Goal: Information Seeking & Learning: Learn about a topic

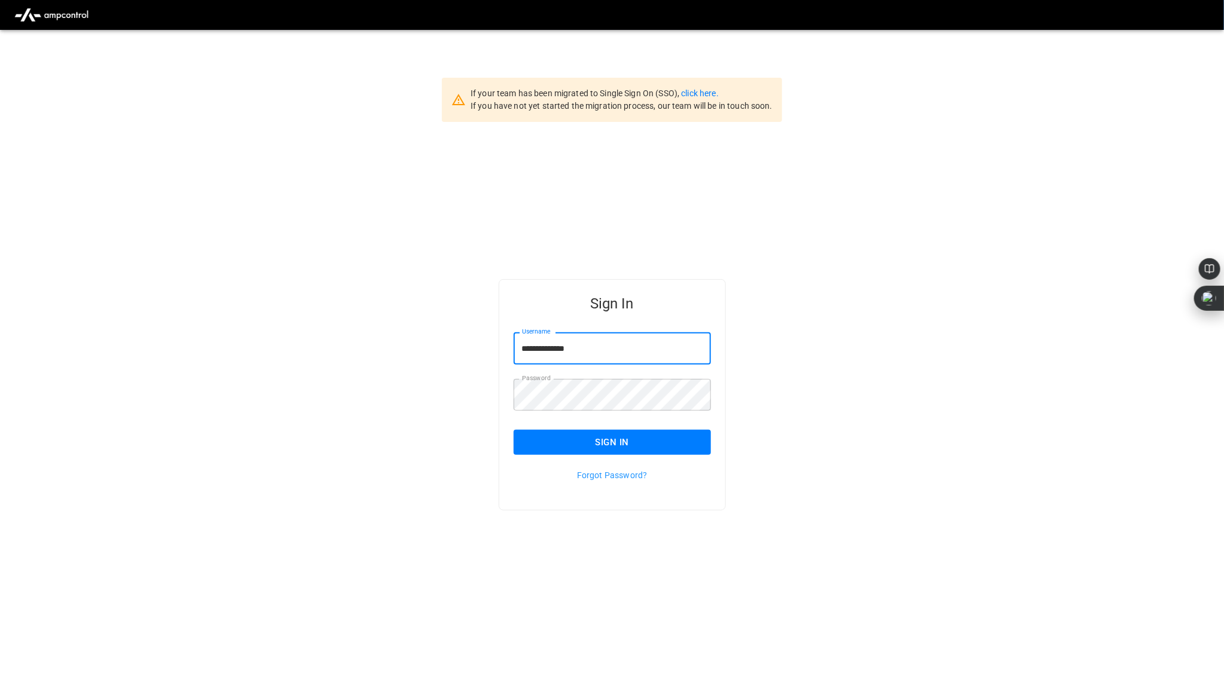
click at [608, 444] on button "Sign In" at bounding box center [612, 442] width 197 height 25
click at [1012, 7] on div at bounding box center [612, 15] width 1224 height 30
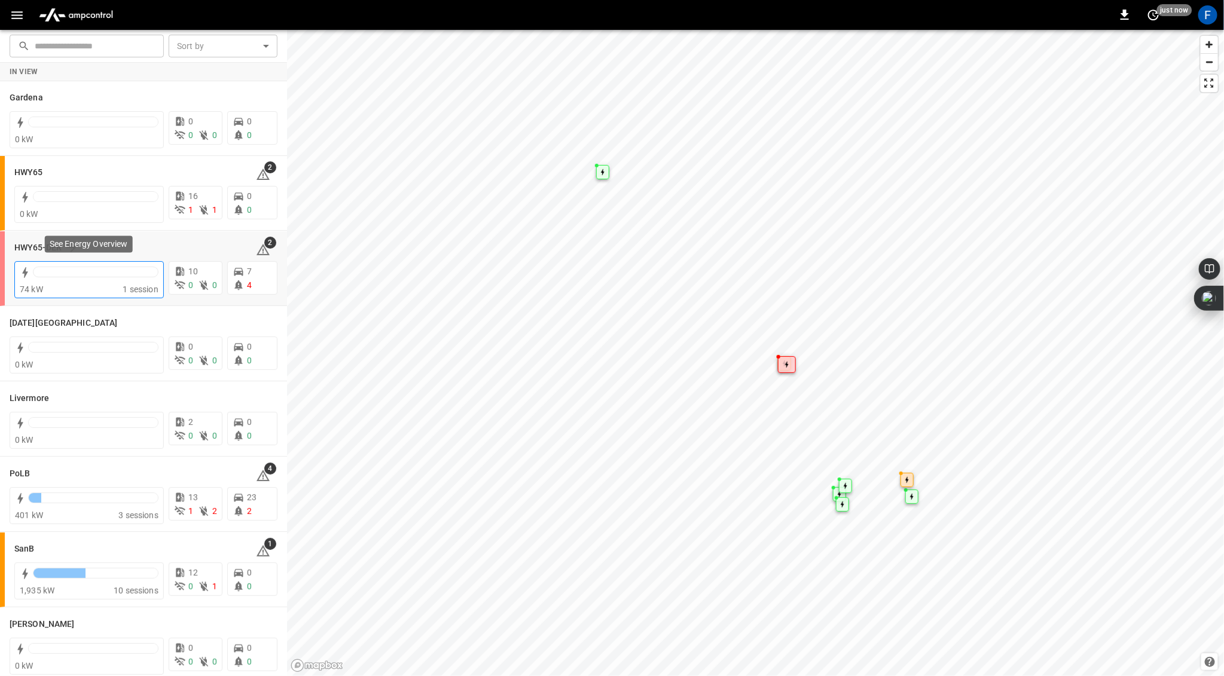
click at [63, 279] on div at bounding box center [96, 275] width 126 height 17
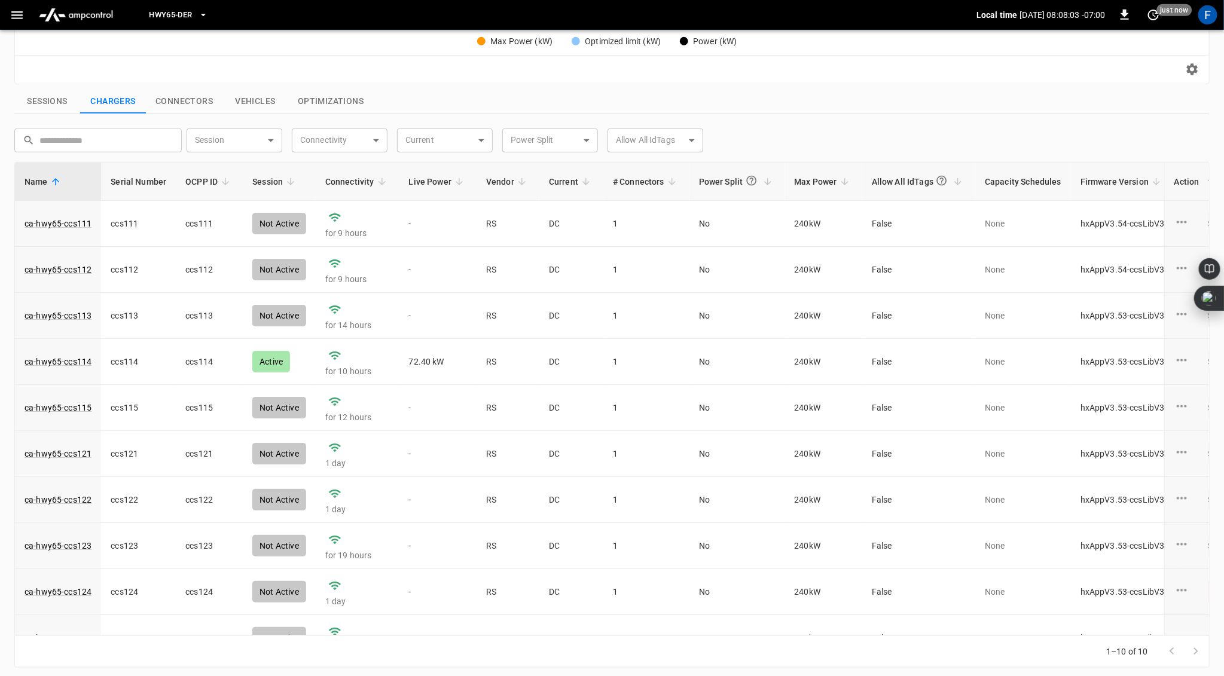
scroll to position [25, 0]
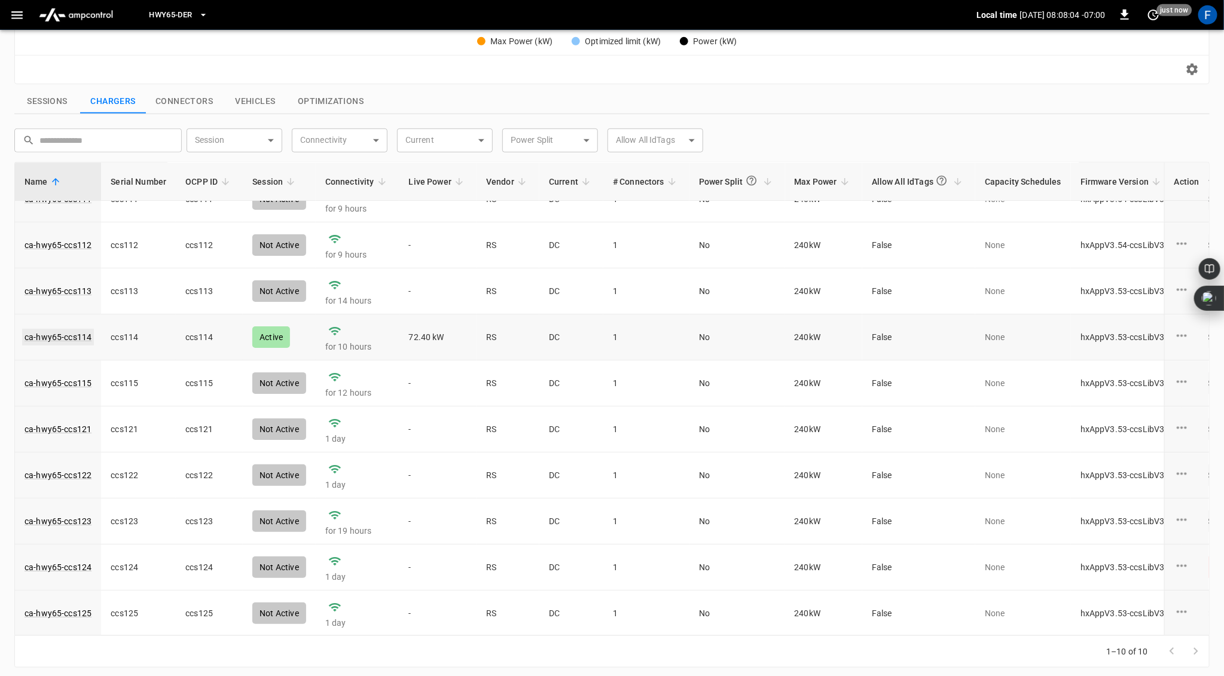
click at [69, 339] on link "ca-hwy65-ccs114" at bounding box center [58, 337] width 72 height 17
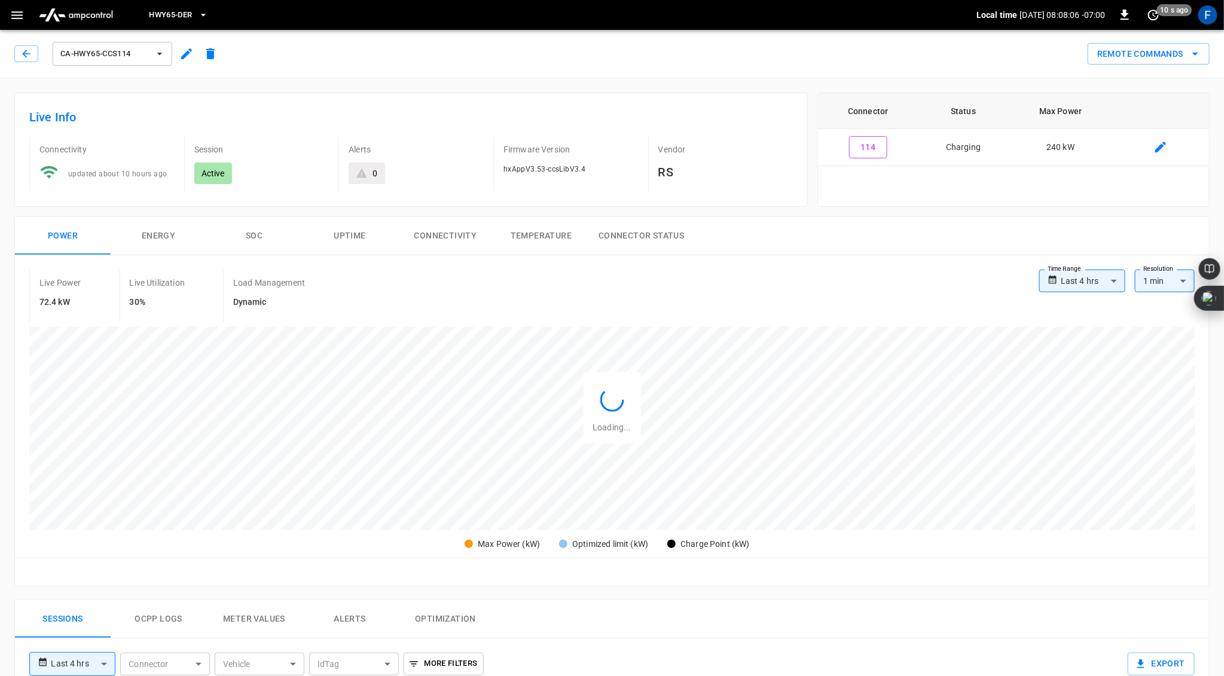
click at [256, 229] on button "SOC" at bounding box center [254, 236] width 96 height 38
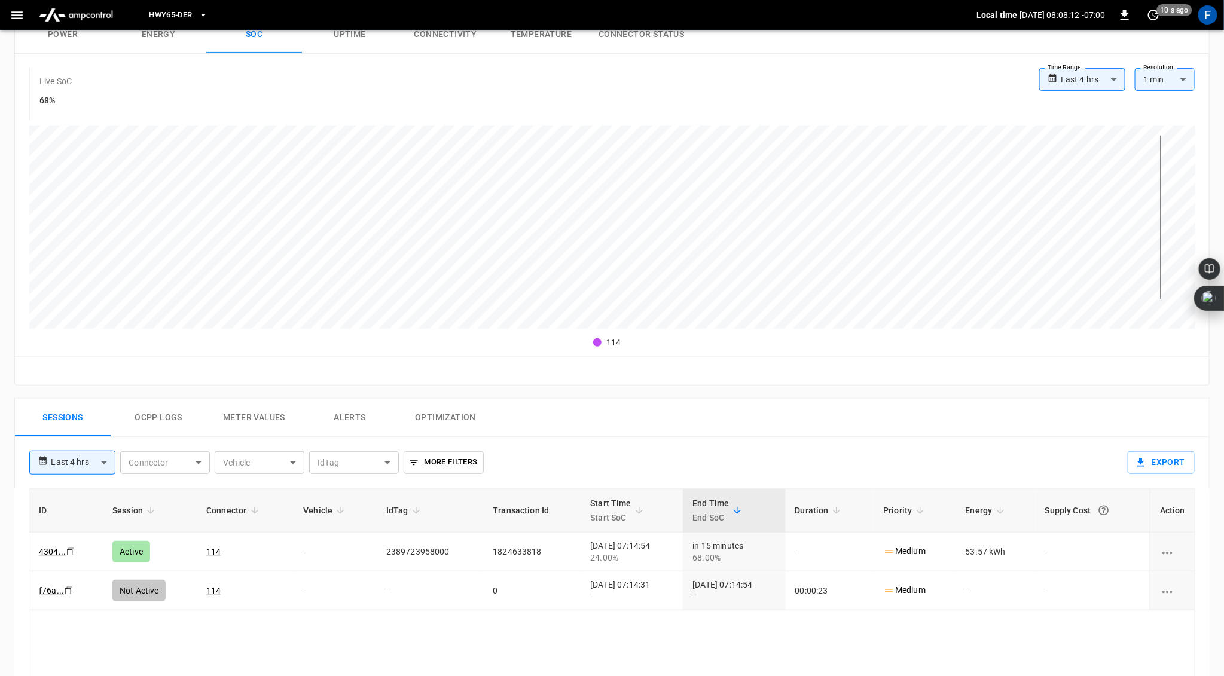
scroll to position [183, 0]
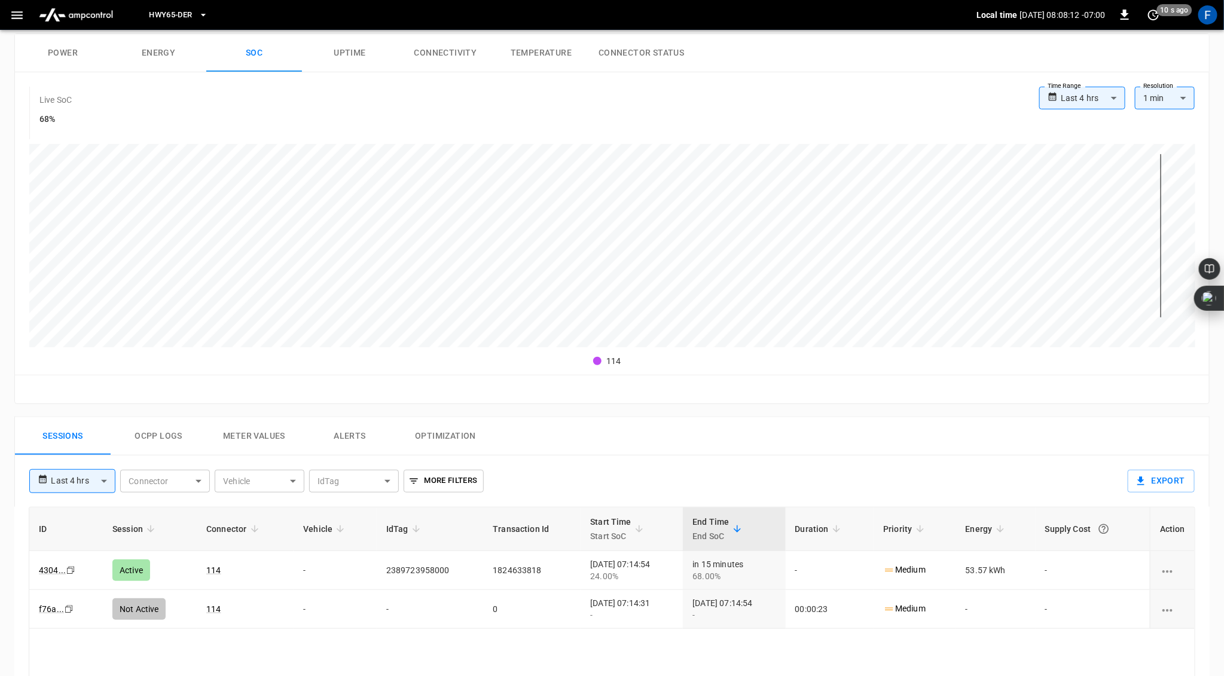
click at [155, 436] on button "Ocpp logs" at bounding box center [159, 436] width 96 height 38
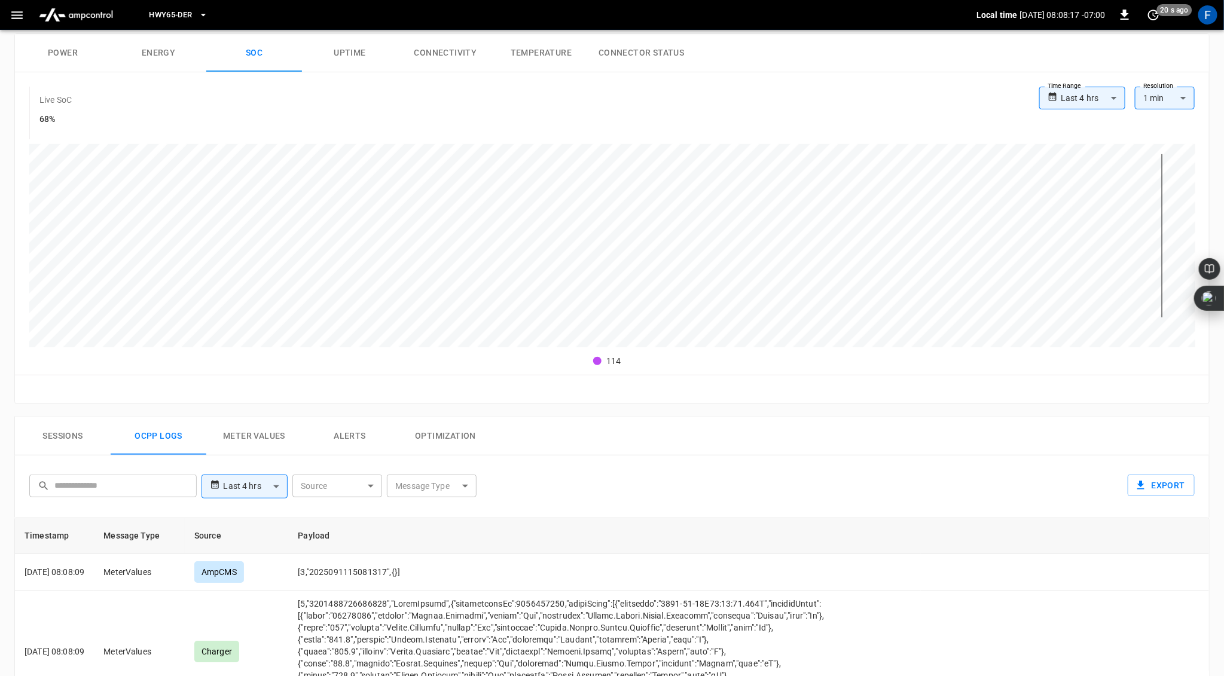
scroll to position [0, 0]
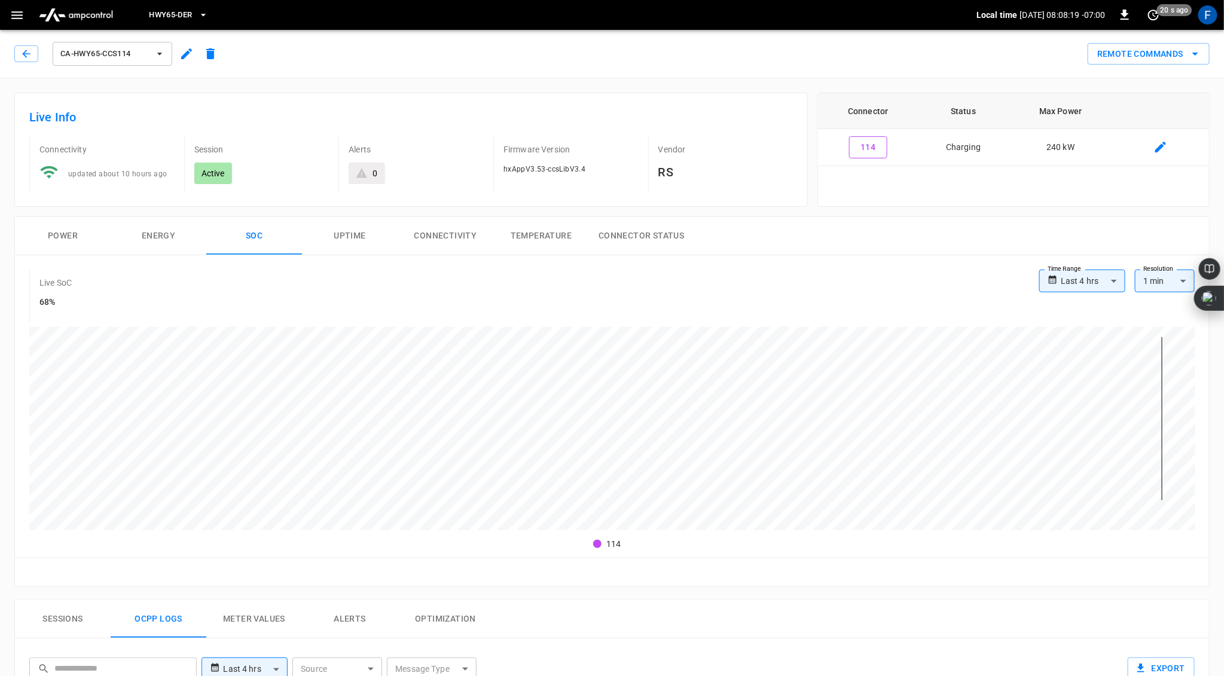
click at [67, 236] on button "Power" at bounding box center [63, 236] width 96 height 38
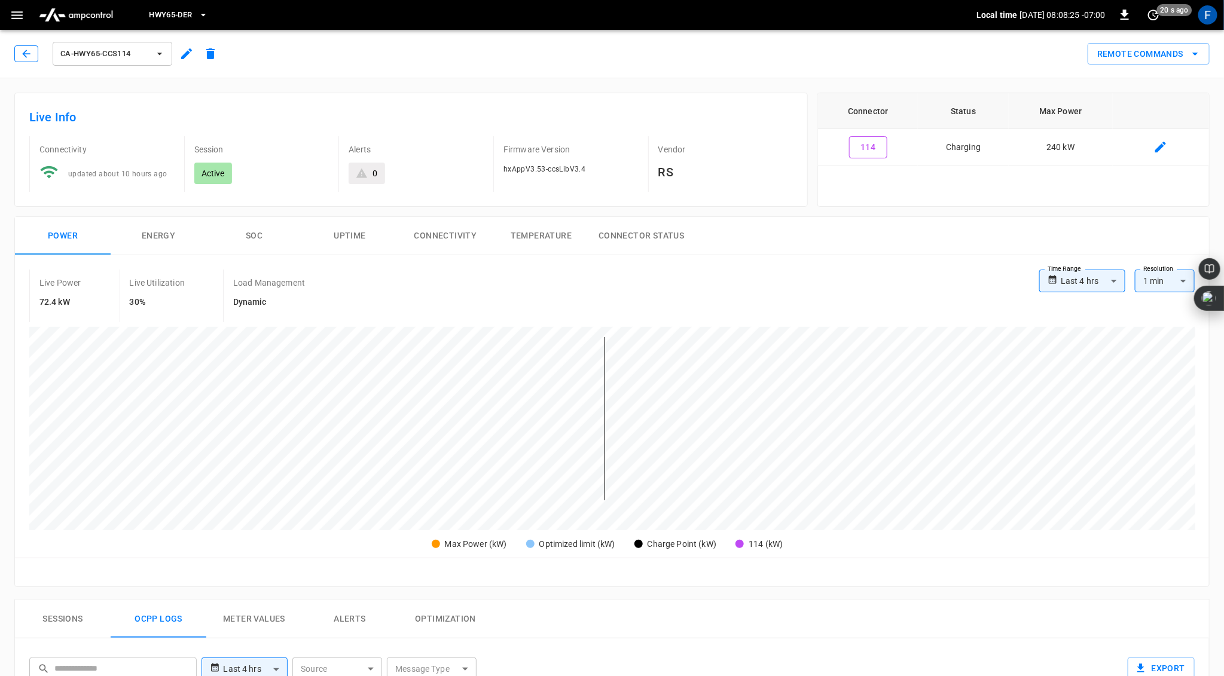
click at [29, 54] on icon "button" at bounding box center [26, 54] width 12 height 12
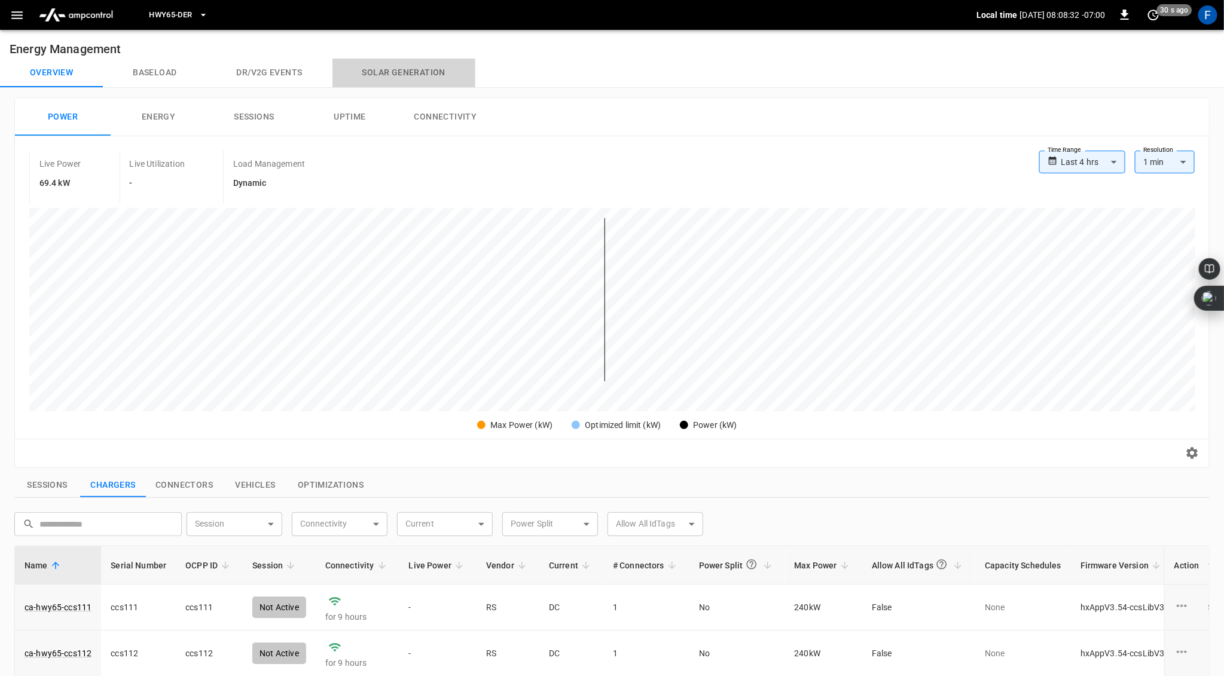
click at [396, 68] on button "Solar generation" at bounding box center [403, 73] width 143 height 29
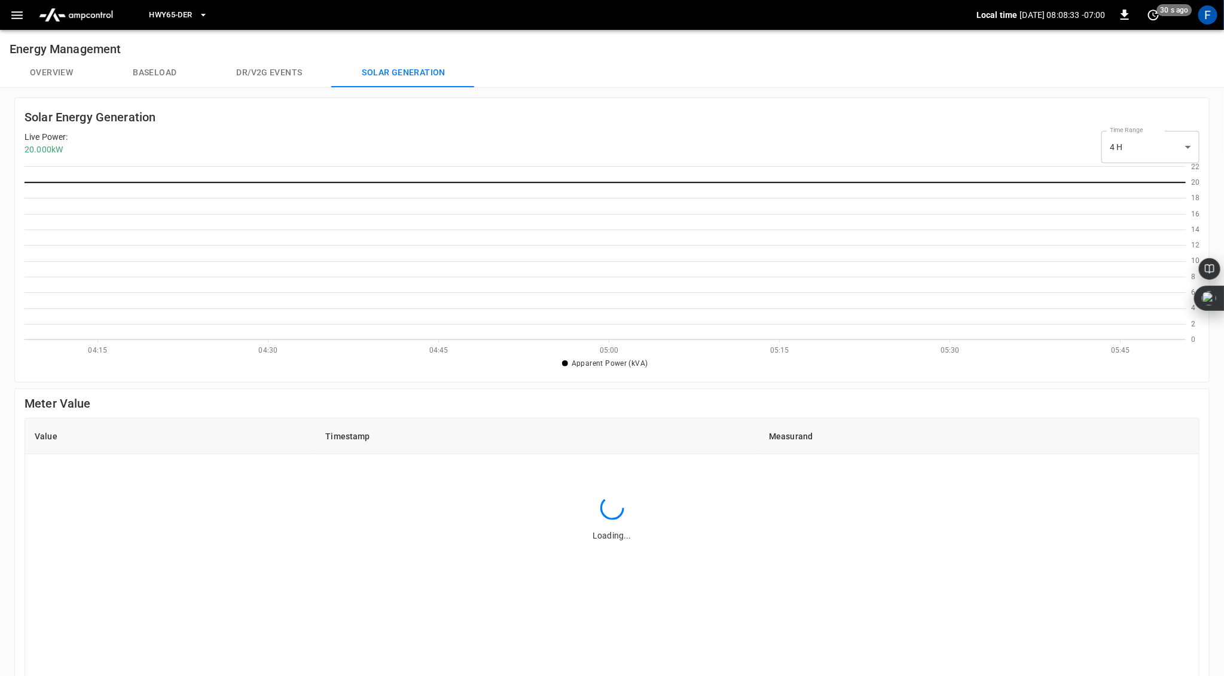
scroll to position [1, 1]
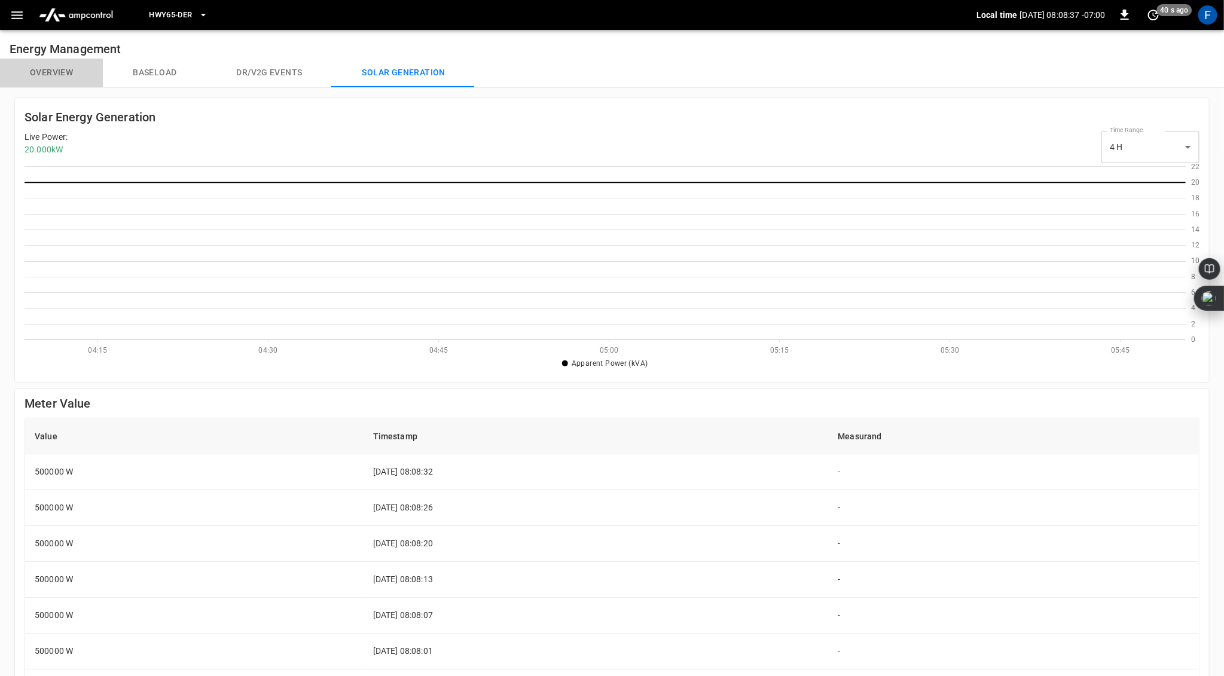
click at [61, 71] on button "Overview" at bounding box center [51, 73] width 103 height 29
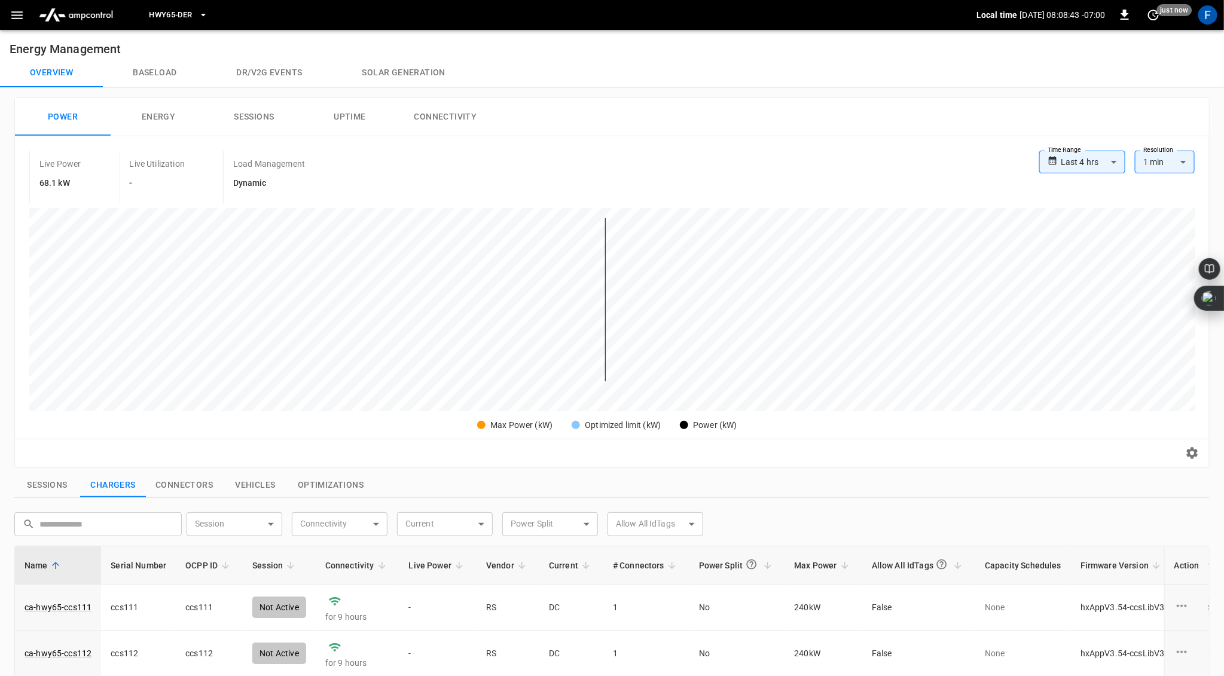
click at [475, 451] on div "Reset zoom" at bounding box center [612, 453] width 1175 height 19
